Goal: Download file/media

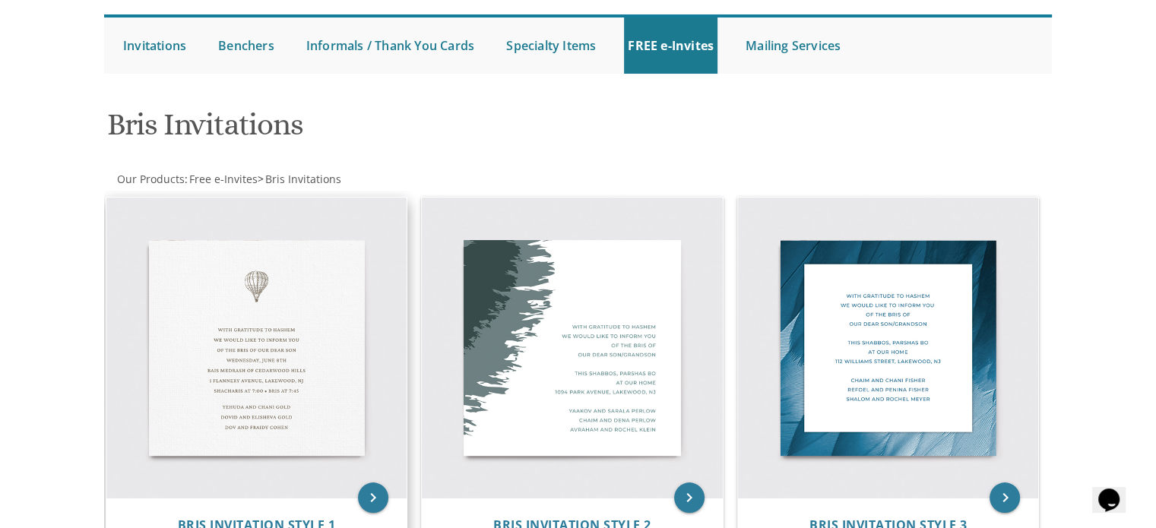
click at [340, 359] on img at bounding box center [256, 348] width 301 height 301
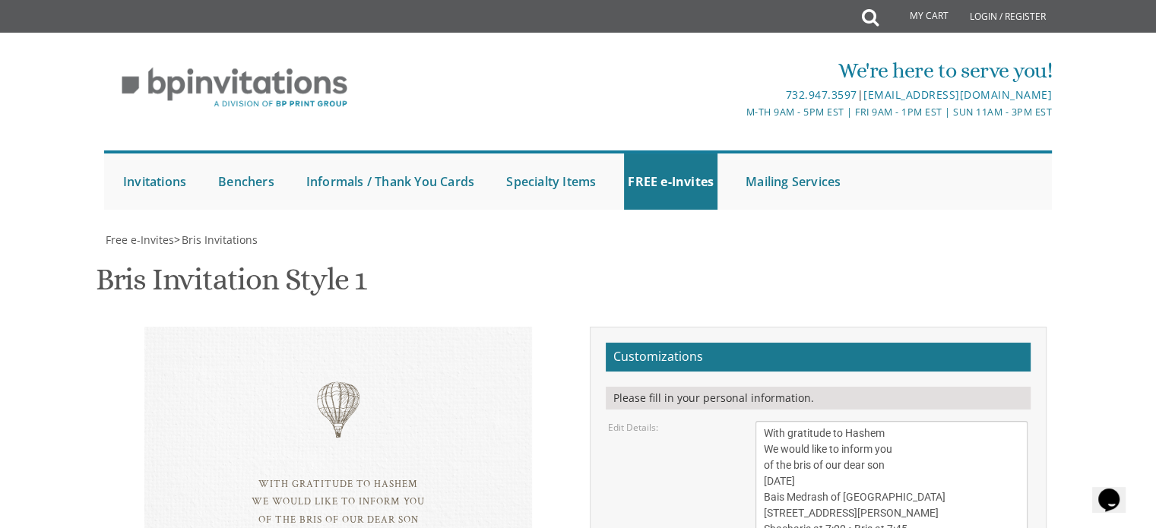
scroll to position [299, 0]
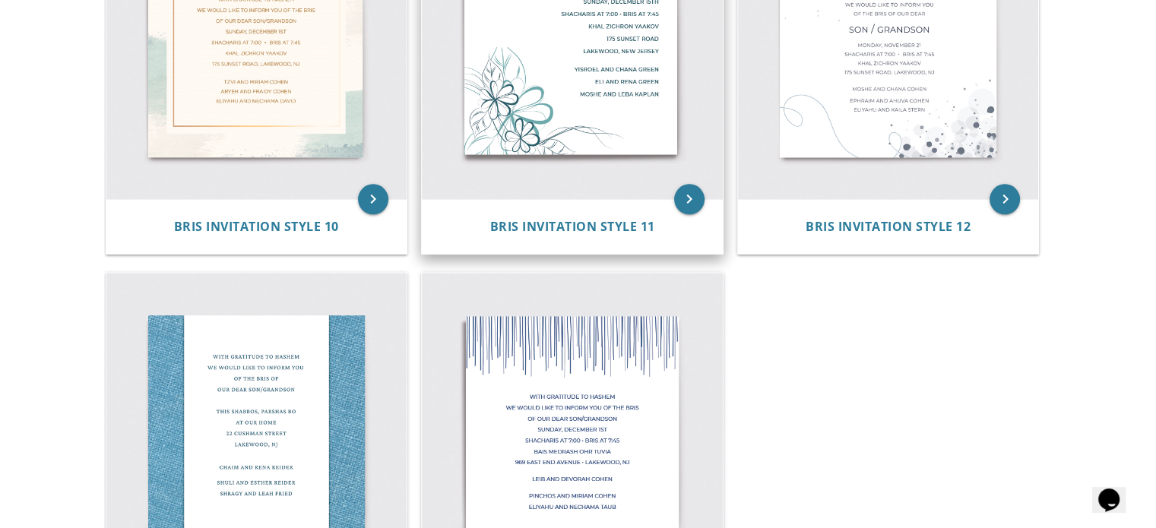
scroll to position [1812, 0]
